Goal: Download file/media

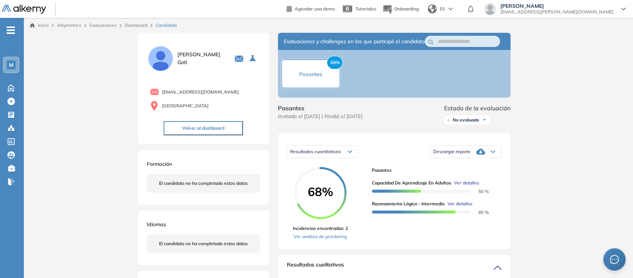
click at [492, 159] on div "Descargar reporte" at bounding box center [466, 151] width 71 height 15
click at [477, 168] on li "Descargar informe completo" at bounding box center [461, 164] width 55 height 7
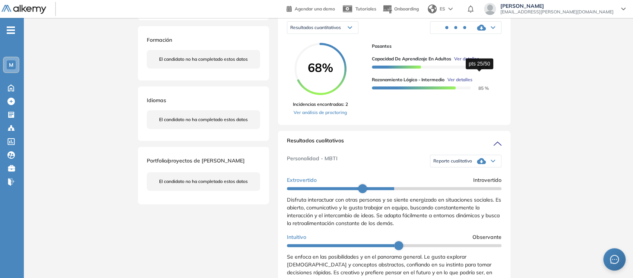
scroll to position [128, 0]
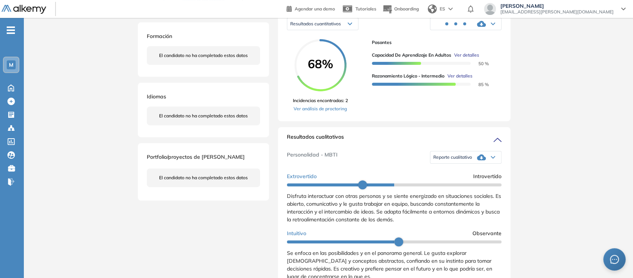
click at [473, 163] on div "Reporte cualitativo" at bounding box center [466, 157] width 71 height 15
click at [464, 174] on li "Reporte con Afinidad AI" at bounding box center [456, 169] width 45 height 7
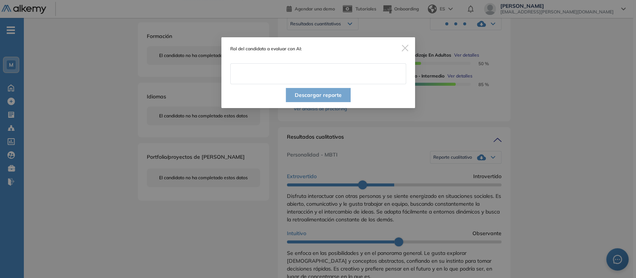
click at [284, 73] on input "text" at bounding box center [318, 73] width 176 height 21
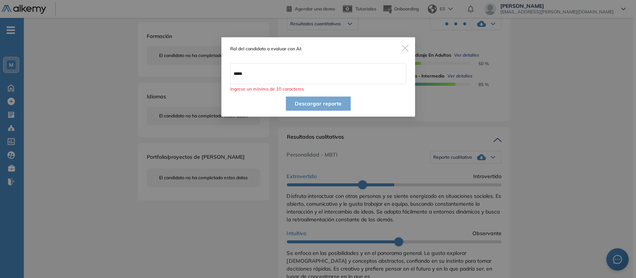
type input "**********"
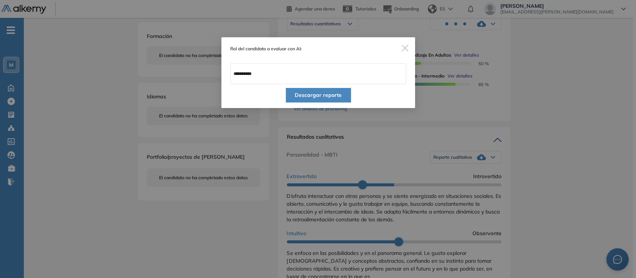
click at [300, 98] on button "Descargar reporte" at bounding box center [318, 95] width 65 height 14
